Goal: Task Accomplishment & Management: Manage account settings

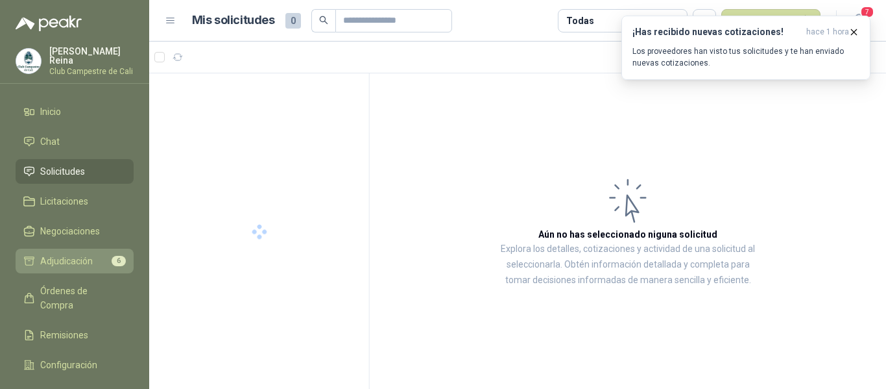
click at [87, 258] on span "Adjudicación" at bounding box center [66, 261] width 53 height 14
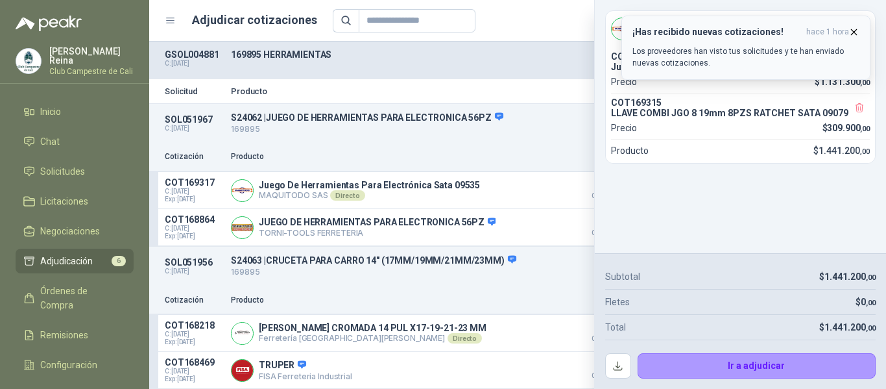
click at [855, 33] on icon "button" at bounding box center [854, 32] width 11 height 11
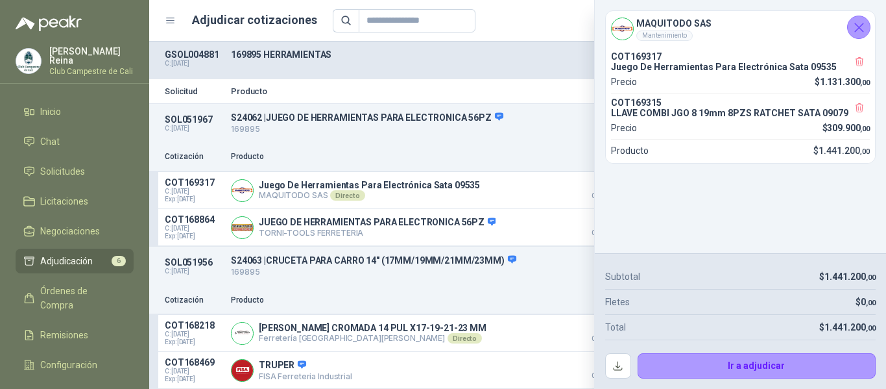
click at [862, 30] on icon "Cerrar" at bounding box center [859, 27] width 8 height 8
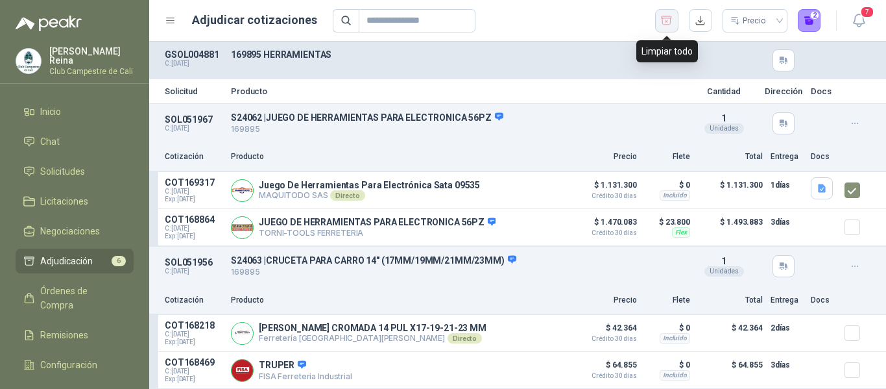
click at [668, 19] on icon "button" at bounding box center [667, 20] width 12 height 13
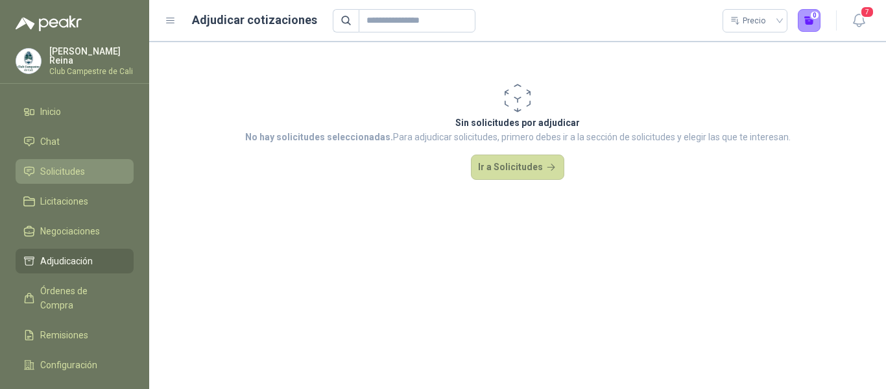
click at [71, 164] on span "Solicitudes" at bounding box center [62, 171] width 45 height 14
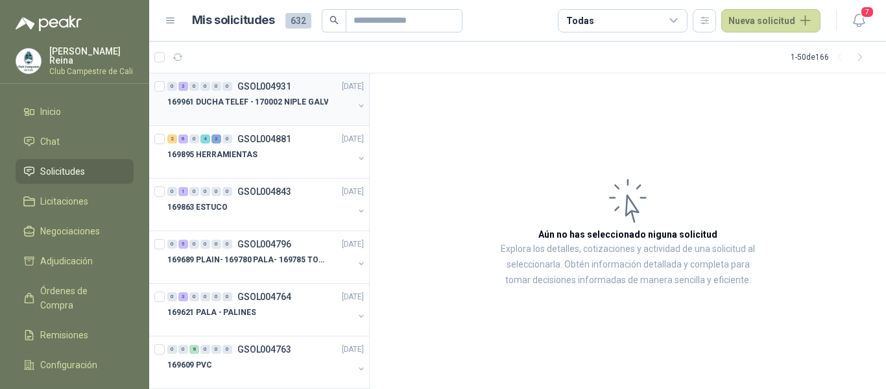
click at [164, 84] on div at bounding box center [160, 100] width 13 height 42
click at [236, 52] on icon "button" at bounding box center [235, 57] width 11 height 11
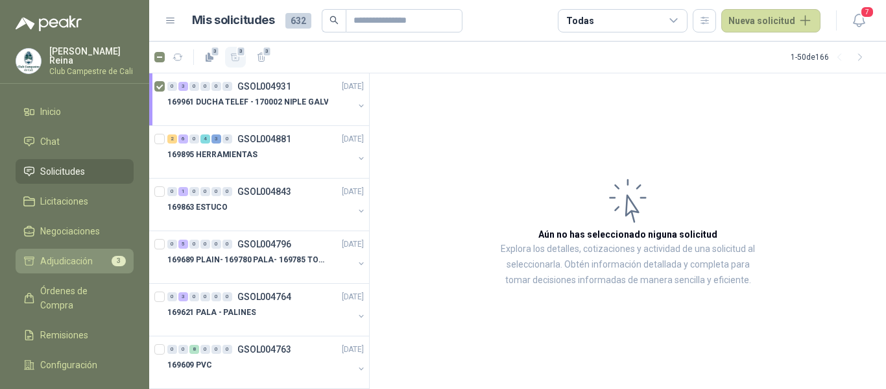
click at [73, 255] on span "Adjudicación" at bounding box center [66, 261] width 53 height 14
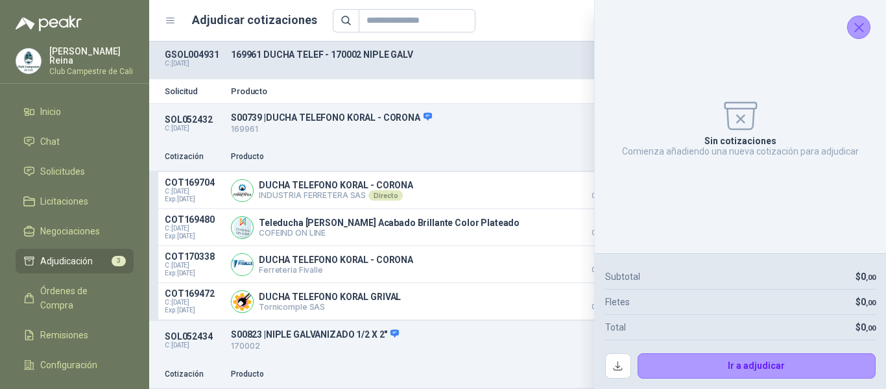
click at [856, 27] on icon "Cerrar" at bounding box center [859, 27] width 16 height 16
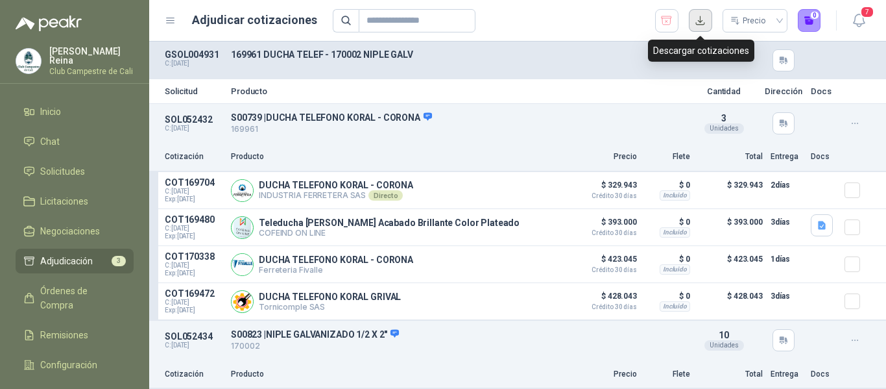
click at [701, 23] on button "button" at bounding box center [700, 20] width 23 height 23
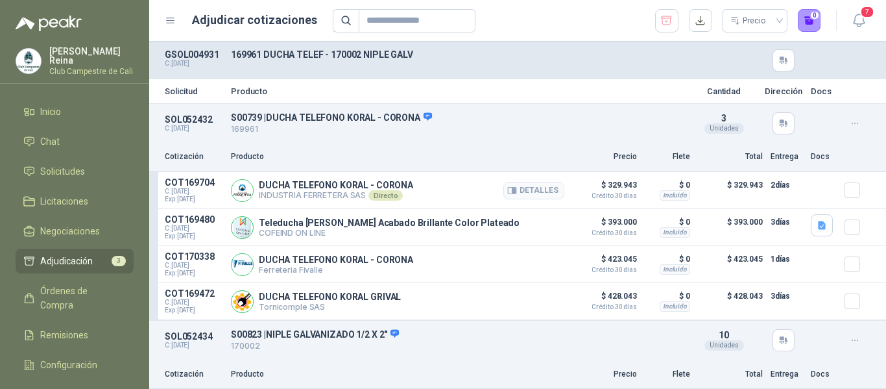
click at [845, 203] on div at bounding box center [858, 190] width 26 height 26
click at [845, 199] on div at bounding box center [858, 190] width 26 height 26
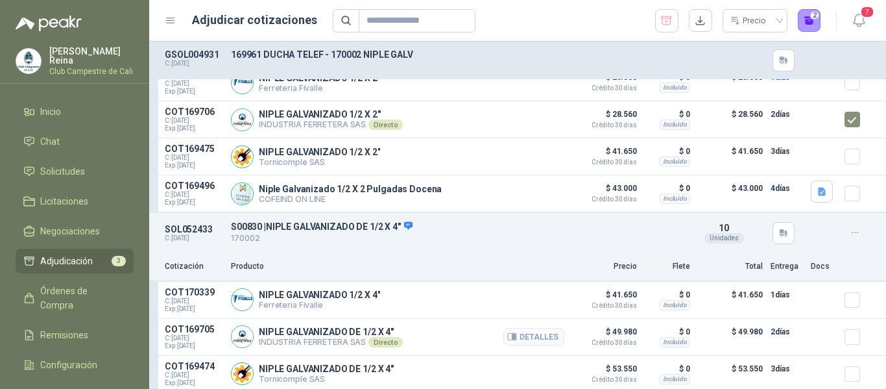
scroll to position [372, 0]
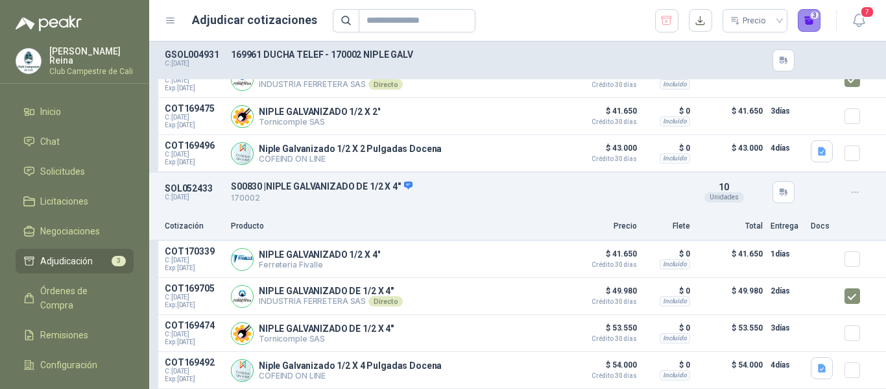
click at [809, 18] on button "3" at bounding box center [809, 20] width 23 height 23
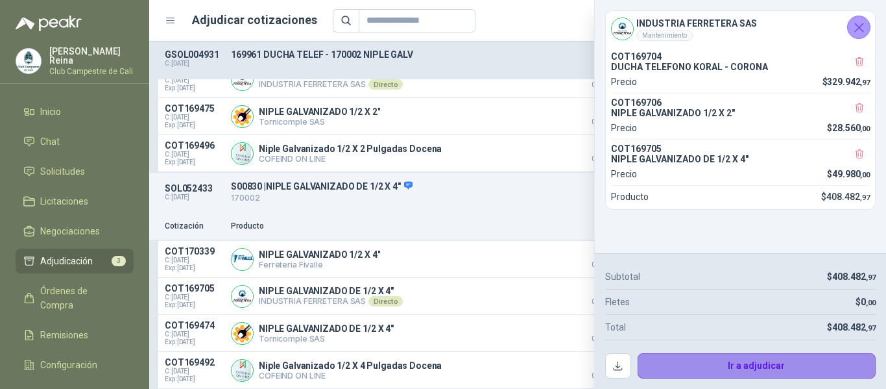
click at [760, 372] on button "Ir a adjudicar" at bounding box center [757, 366] width 239 height 26
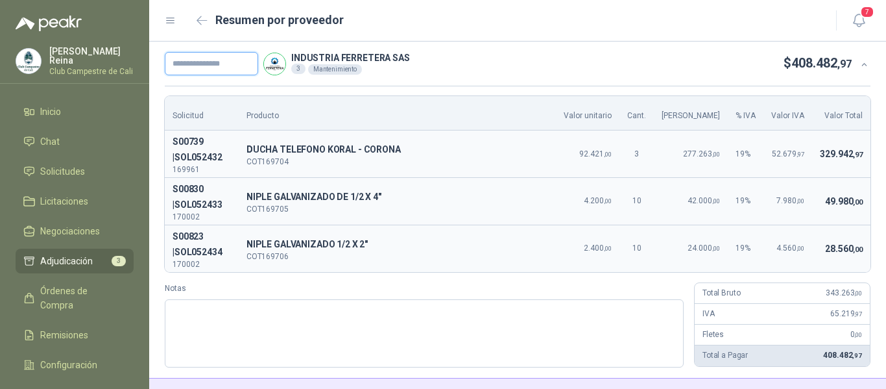
click at [202, 64] on input "text" at bounding box center [211, 63] width 93 height 23
type input "******"
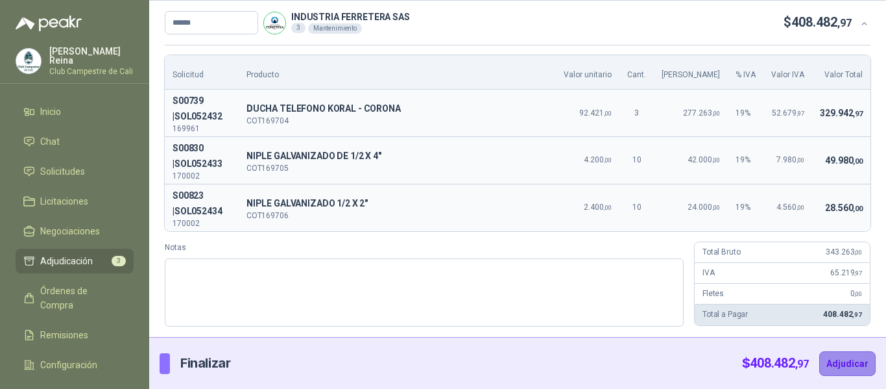
click at [847, 356] on button "Adjudicar" at bounding box center [847, 363] width 56 height 25
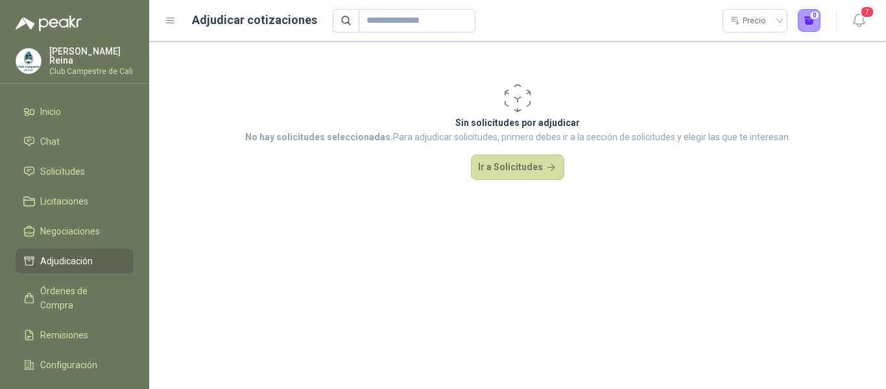
scroll to position [0, 0]
click at [66, 164] on span "Solicitudes" at bounding box center [62, 171] width 45 height 14
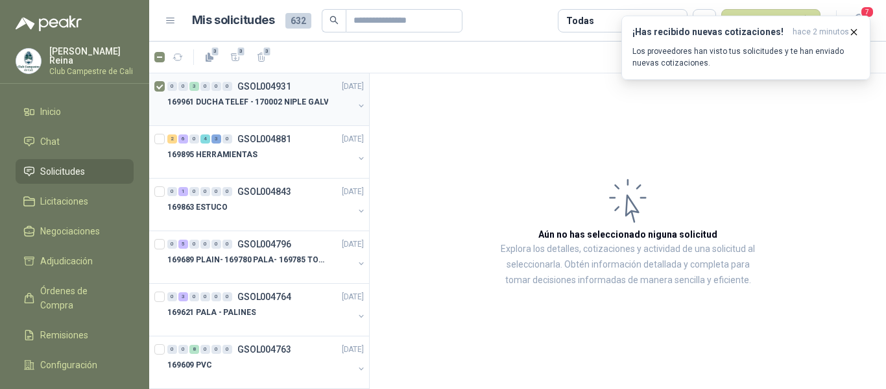
click at [173, 100] on p "169961 DUCHA TELEF - 170002 NIPLE GALV" at bounding box center [247, 102] width 161 height 12
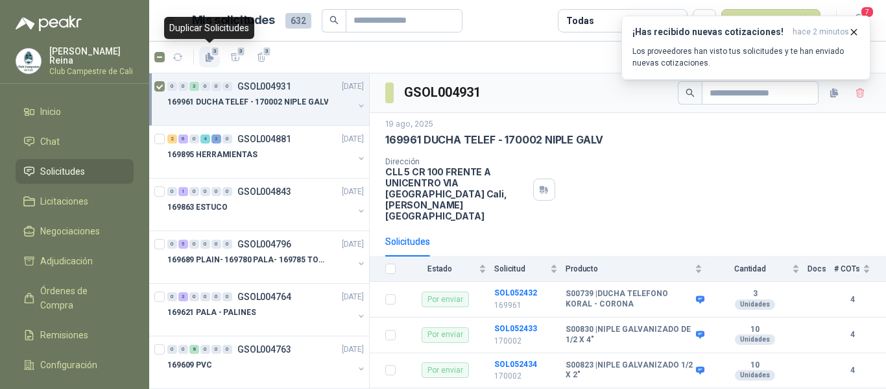
click at [213, 56] on span "3" at bounding box center [215, 51] width 9 height 10
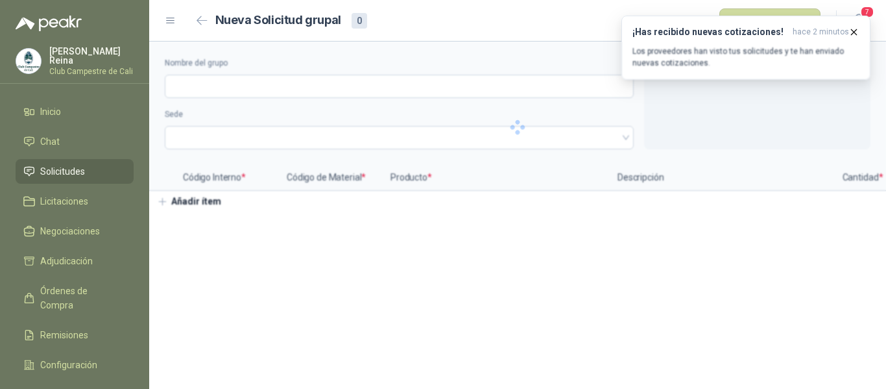
type input "**********"
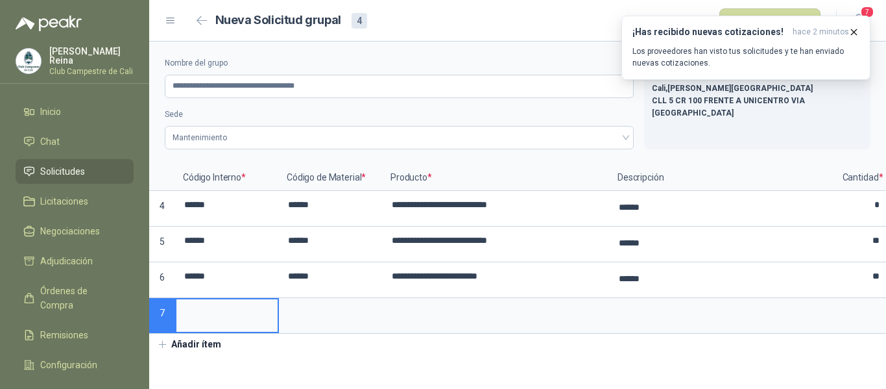
click at [101, 167] on li "Solicitudes" at bounding box center [74, 171] width 103 height 14
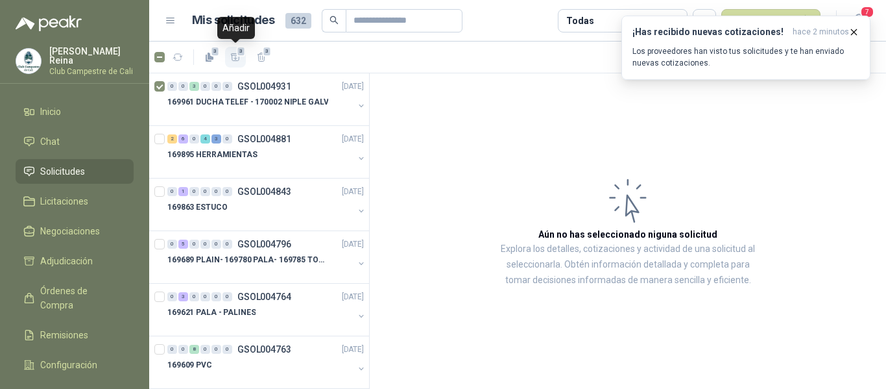
click at [239, 57] on icon "button" at bounding box center [235, 57] width 11 height 11
click at [862, 29] on button "¡Has recibido nuevas cotizaciones! hace 2 minutos Los proveedores han visto tus…" at bounding box center [746, 48] width 249 height 64
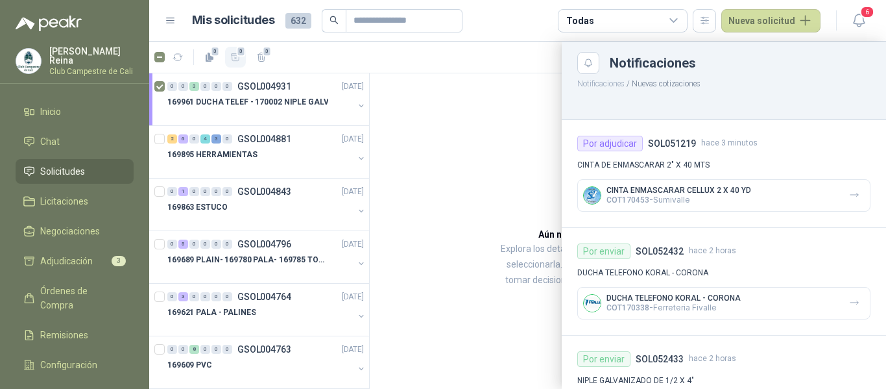
drag, startPoint x: 780, startPoint y: 93, endPoint x: 757, endPoint y: 86, distance: 23.8
click at [776, 95] on div at bounding box center [724, 105] width 324 height 30
click at [450, 92] on div at bounding box center [517, 215] width 737 height 347
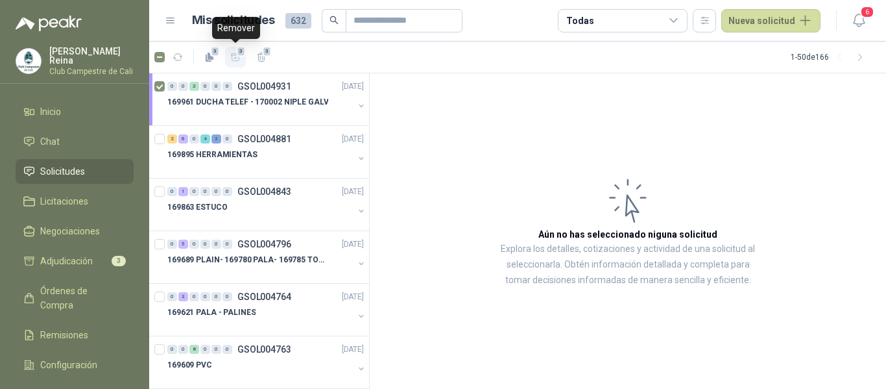
click at [236, 53] on icon "button" at bounding box center [235, 56] width 9 height 7
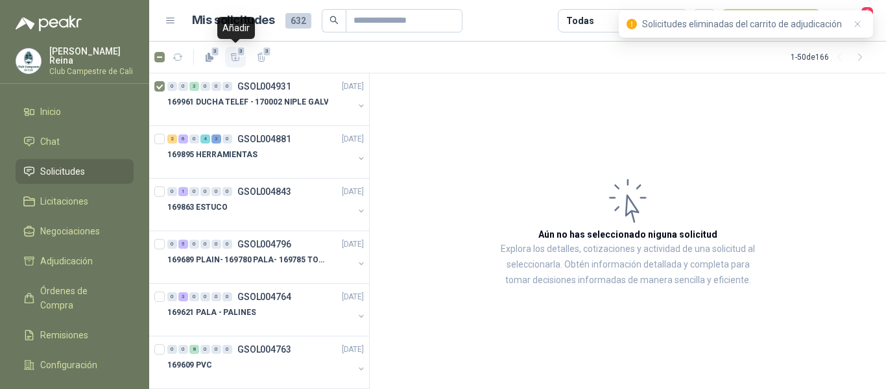
click at [237, 56] on icon "button" at bounding box center [235, 57] width 11 height 11
click at [176, 96] on p "169961 DUCHA TELEF - 170002 NIPLE GALV" at bounding box center [247, 102] width 161 height 12
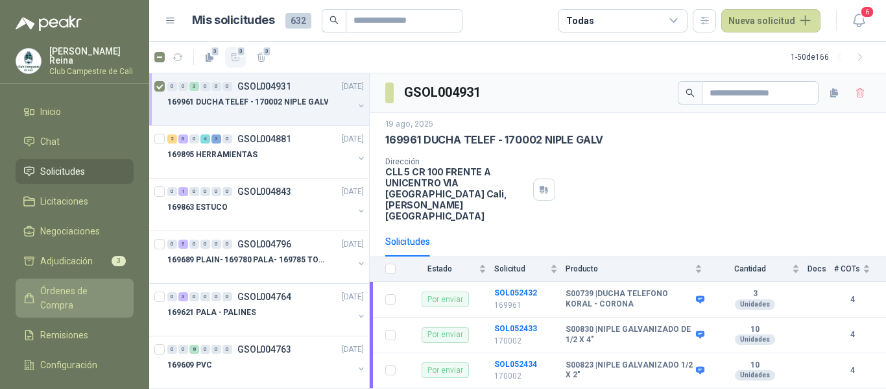
click at [74, 289] on span "Órdenes de Compra" at bounding box center [80, 298] width 81 height 29
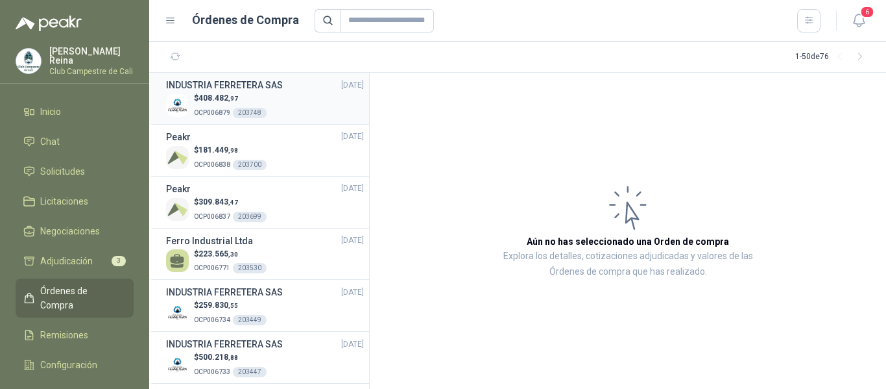
click at [228, 87] on h3 "INDUSTRIA FERRETERA SAS" at bounding box center [224, 85] width 117 height 14
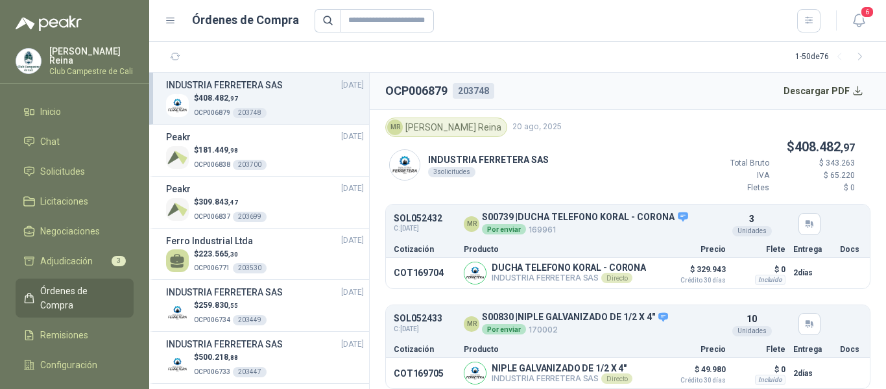
click at [232, 86] on h3 "INDUSTRIA FERRETERA SAS" at bounding box center [224, 85] width 117 height 14
click at [231, 83] on h3 "INDUSTRIA FERRETERA SAS" at bounding box center [224, 85] width 117 height 14
click at [231, 89] on h3 "INDUSTRIA FERRETERA SAS" at bounding box center [224, 85] width 117 height 14
click at [203, 80] on h3 "INDUSTRIA FERRETERA SAS" at bounding box center [224, 85] width 117 height 14
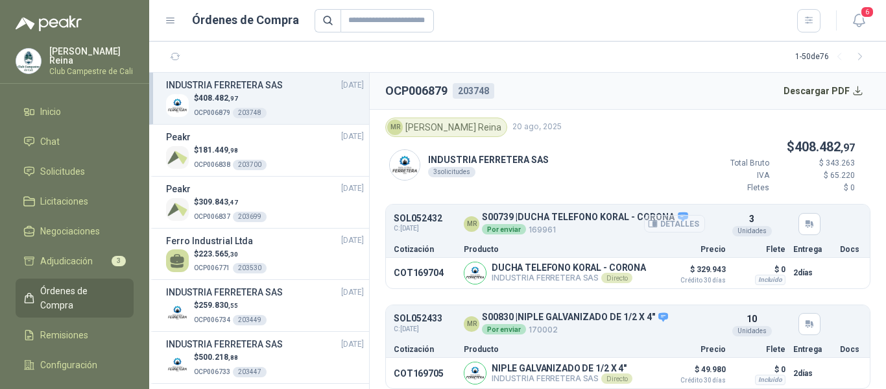
click at [651, 228] on button "Detalles" at bounding box center [674, 224] width 61 height 18
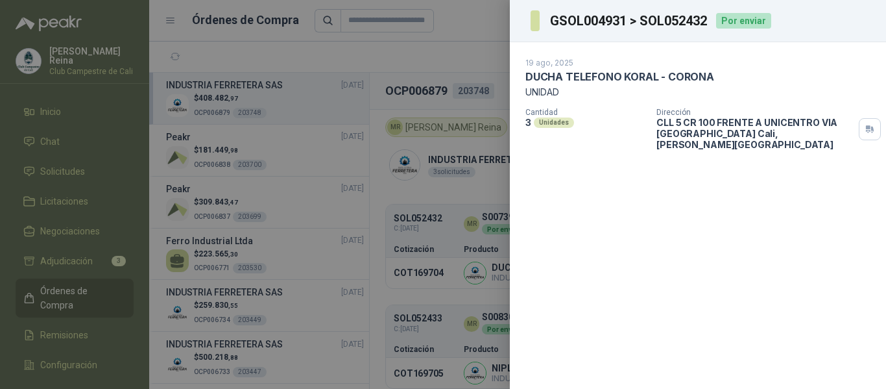
click at [422, 47] on div at bounding box center [443, 194] width 886 height 389
